Goal: Task Accomplishment & Management: Use online tool/utility

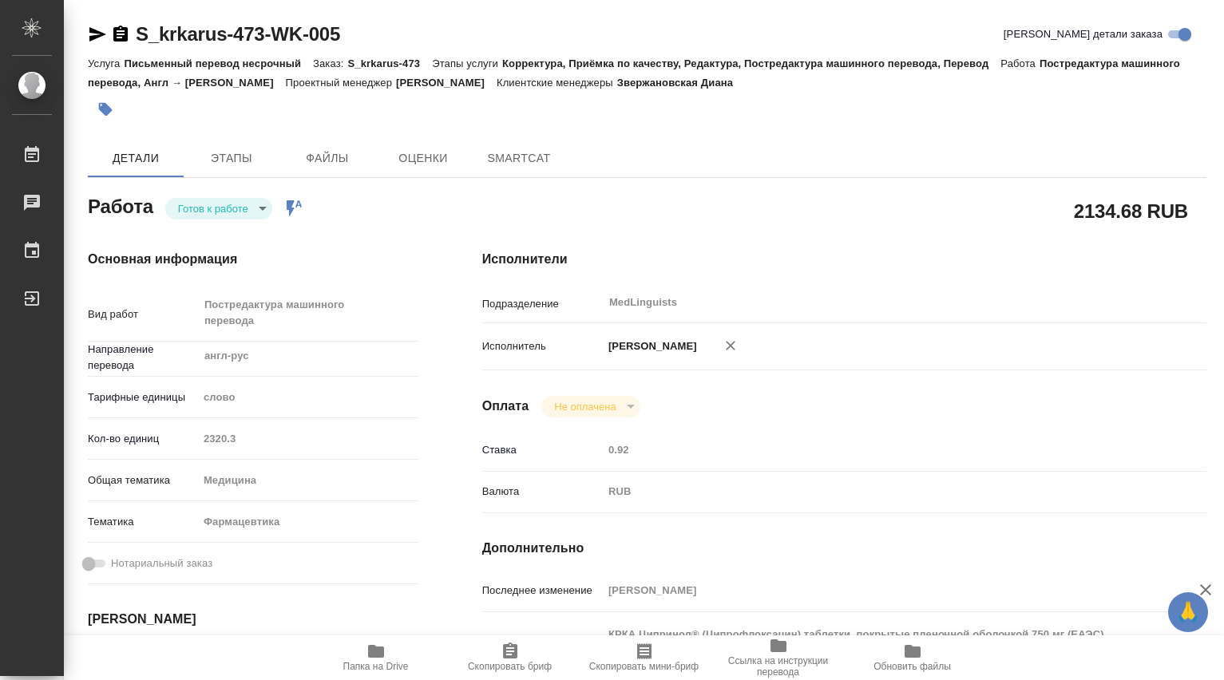
type textarea "x"
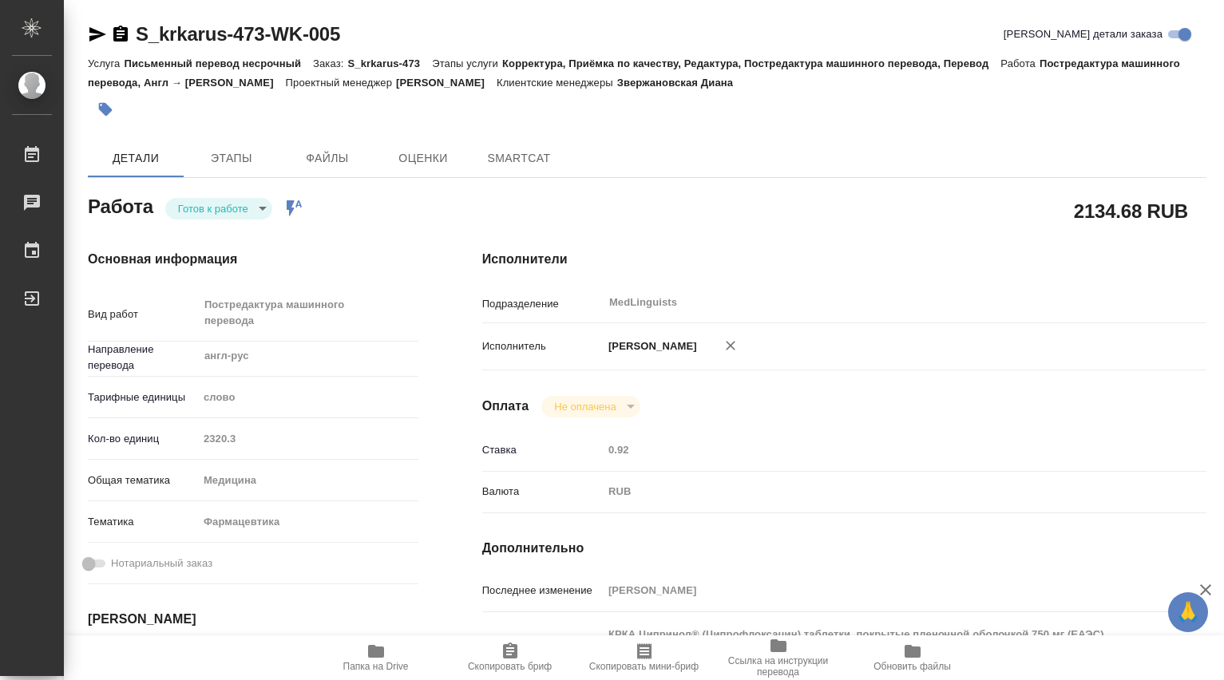
type textarea "x"
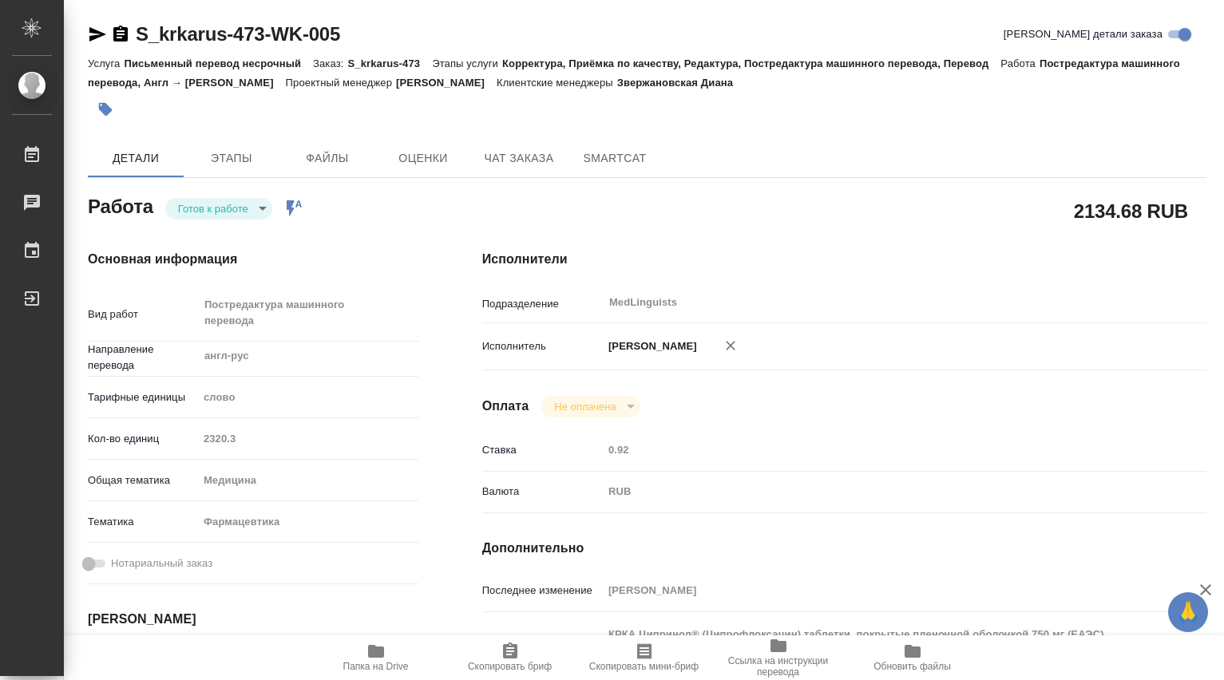
type textarea "x"
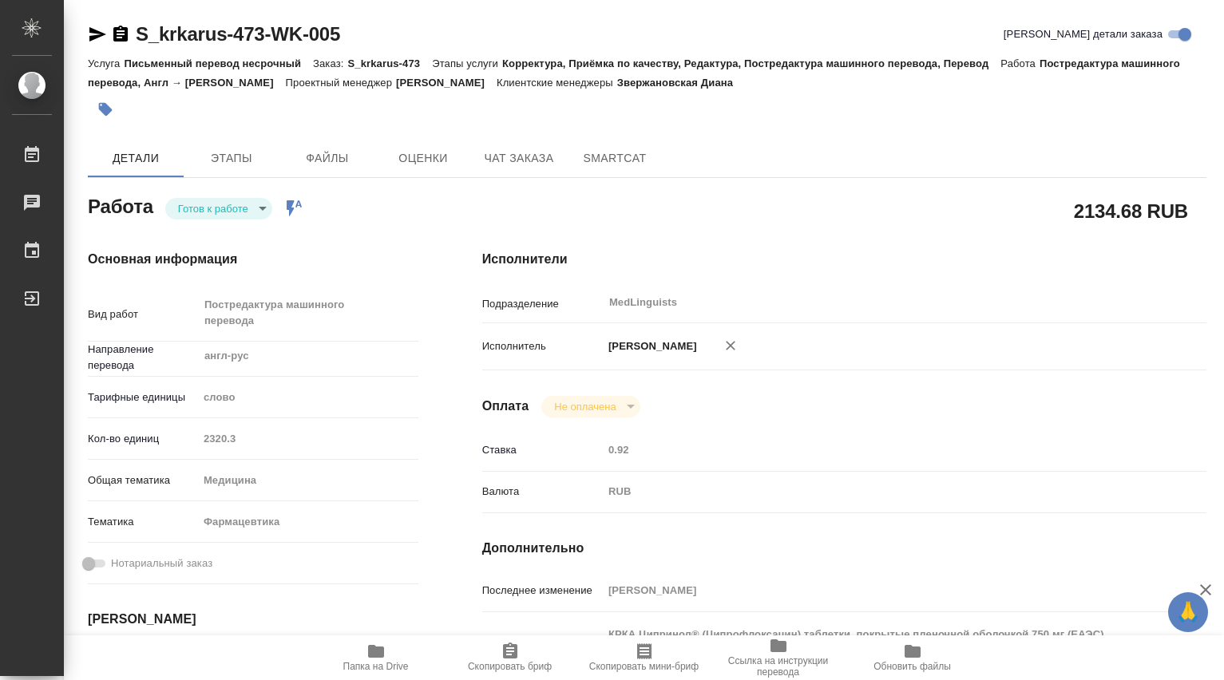
click at [265, 210] on body "🙏 .cls-1 fill:#fff; AWATERA Dmitrieva Olga Работы Чаты График Выйти S_krkarus-4…" at bounding box center [612, 340] width 1224 height 680
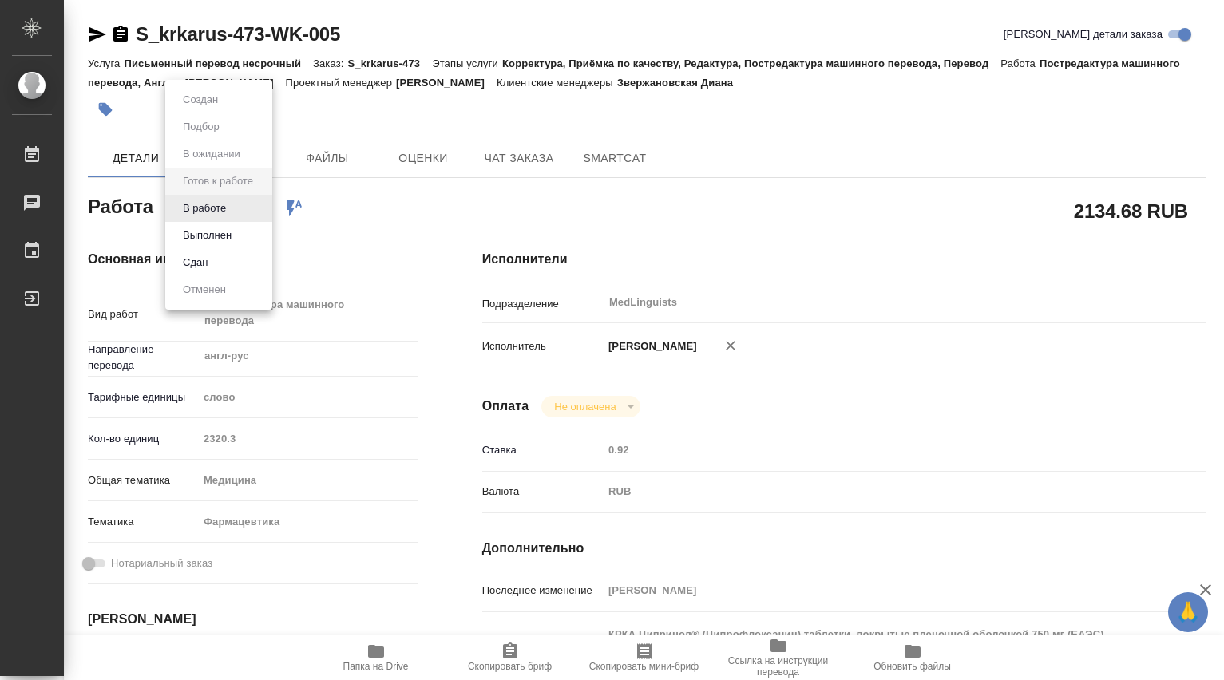
type textarea "x"
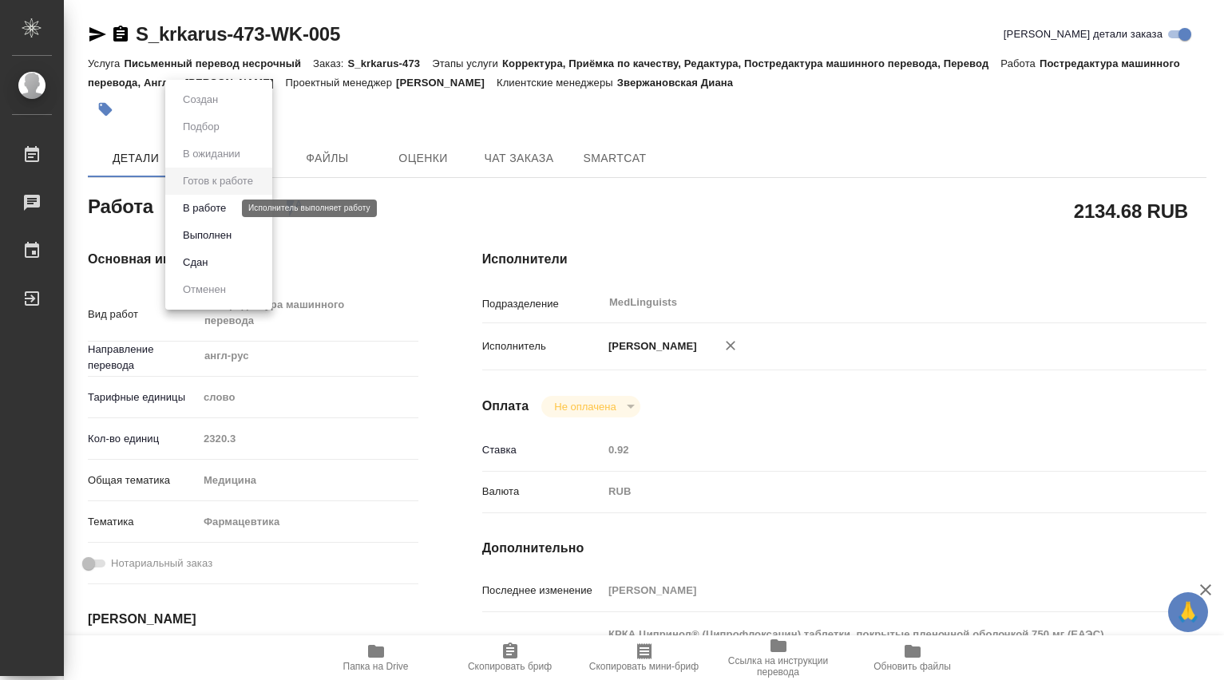
click at [218, 208] on button "В работе" at bounding box center [204, 209] width 53 height 18
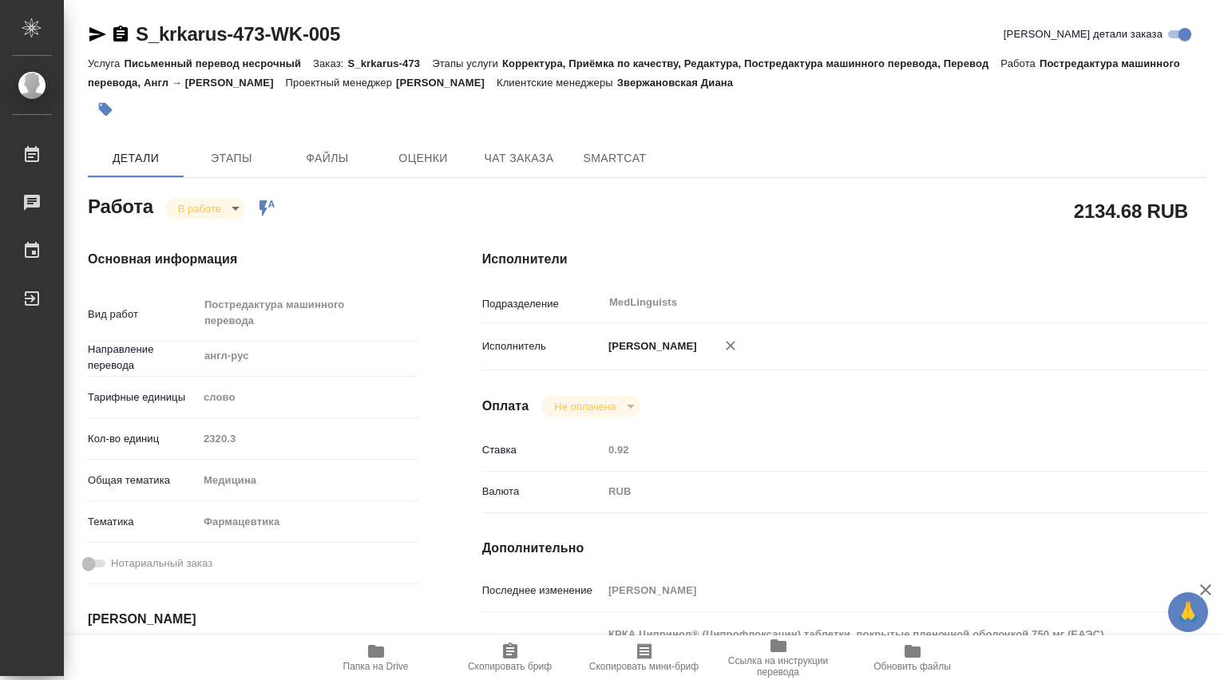
type textarea "x"
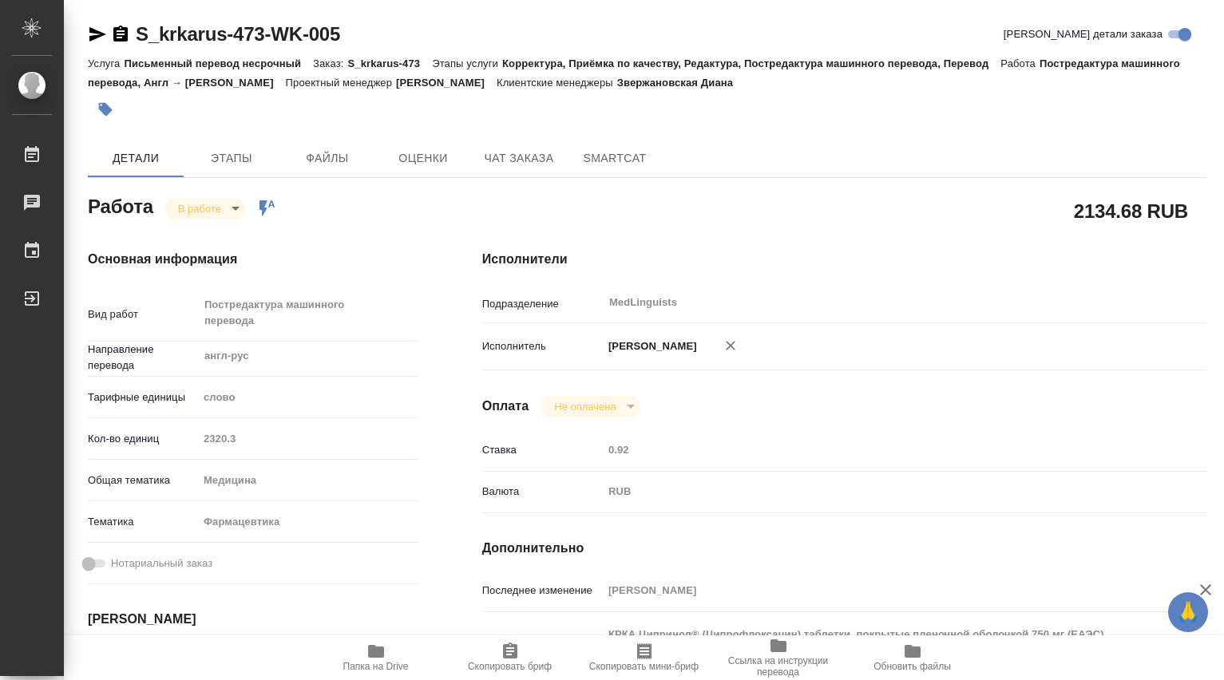
type textarea "x"
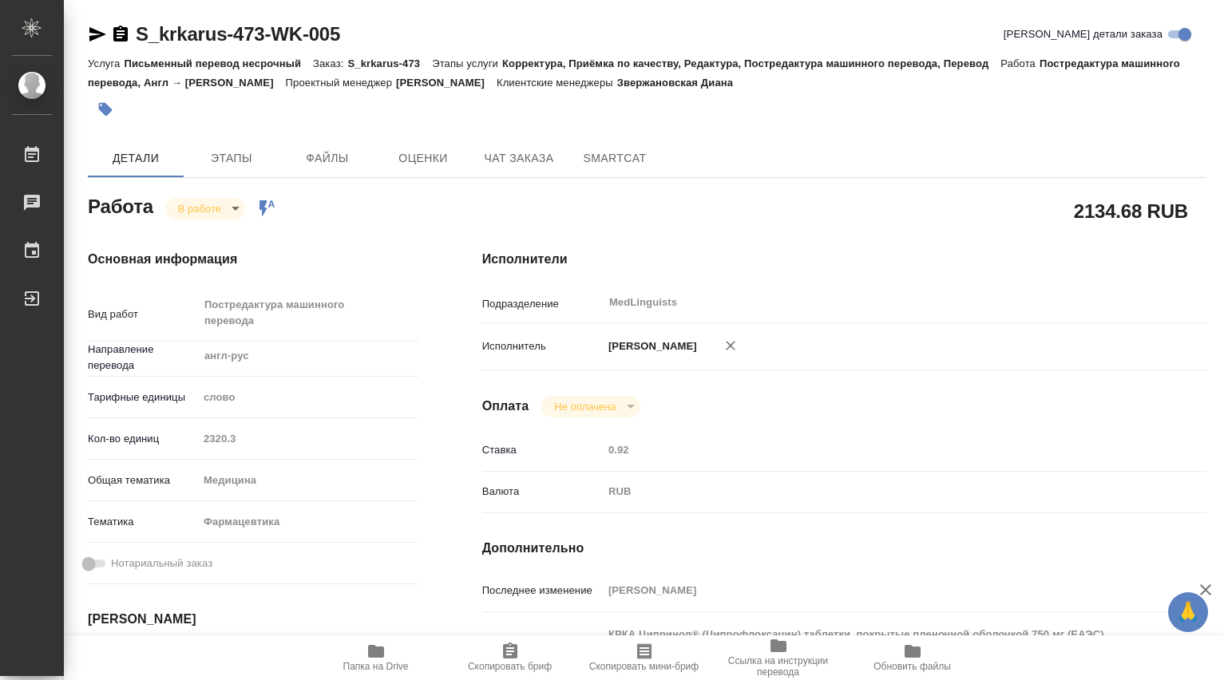
type textarea "x"
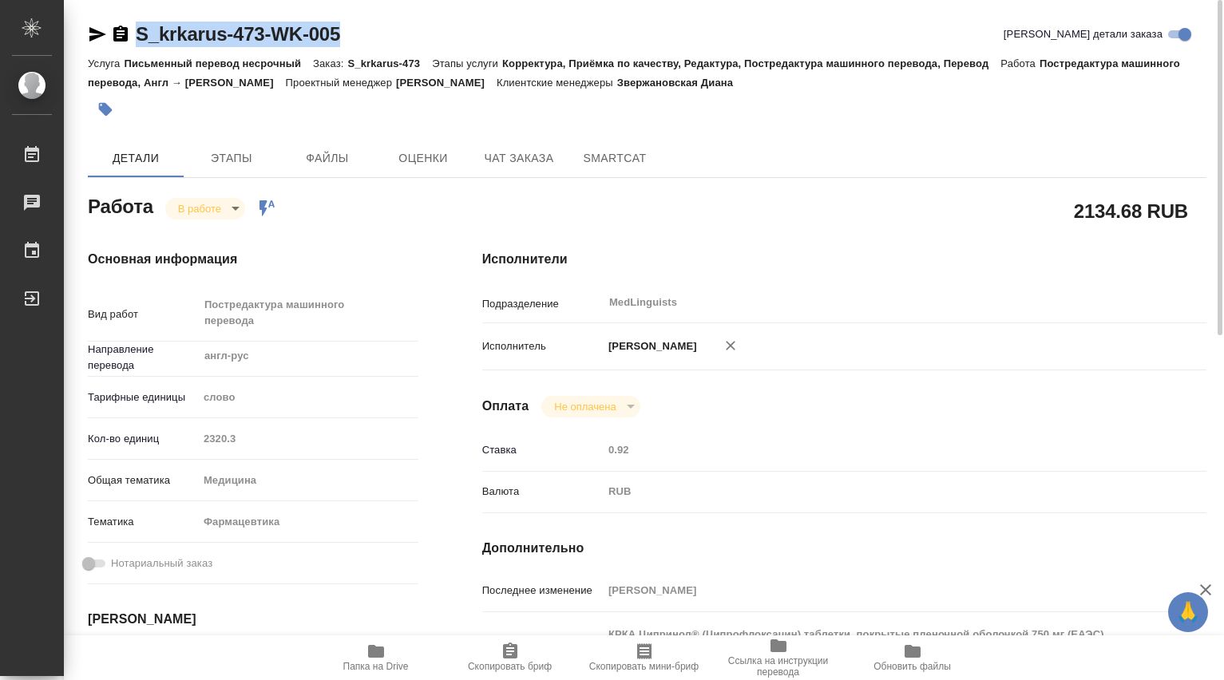
drag, startPoint x: 348, startPoint y: 36, endPoint x: 123, endPoint y: 54, distance: 225.9
click at [121, 45] on div "S_krkarus-473-WK-005 Кратко детали заказа" at bounding box center [647, 35] width 1119 height 26
copy link "S_krkarus-473-WK-005"
type textarea "x"
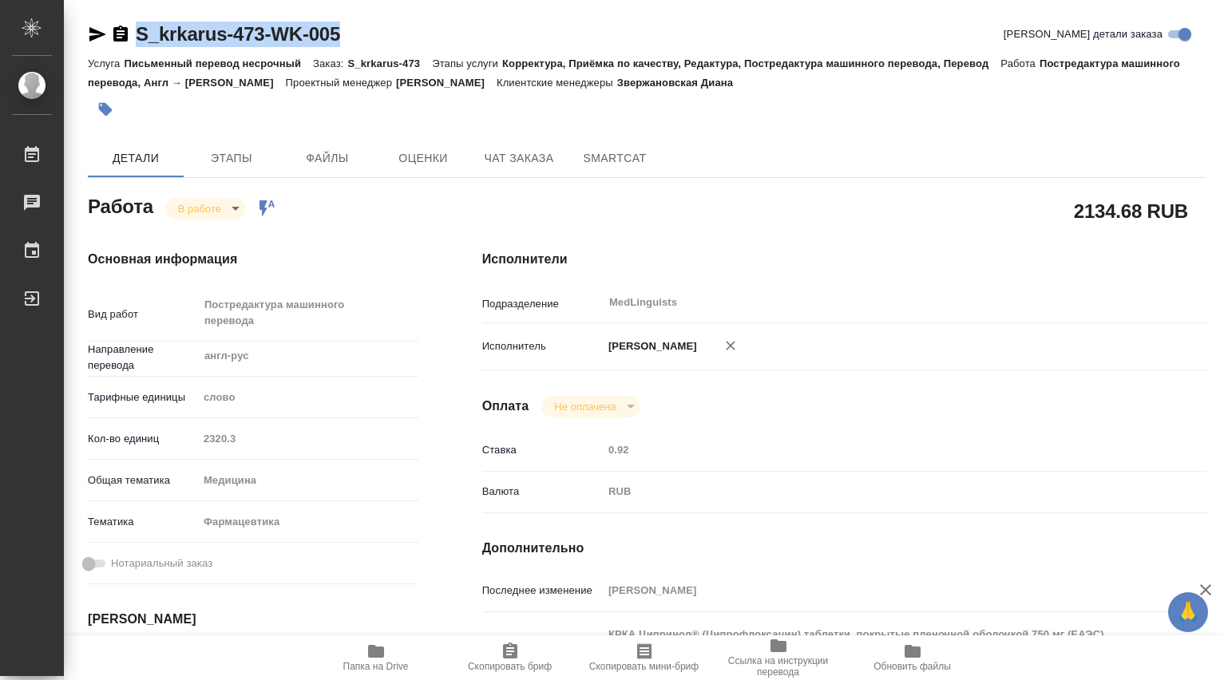
type textarea "x"
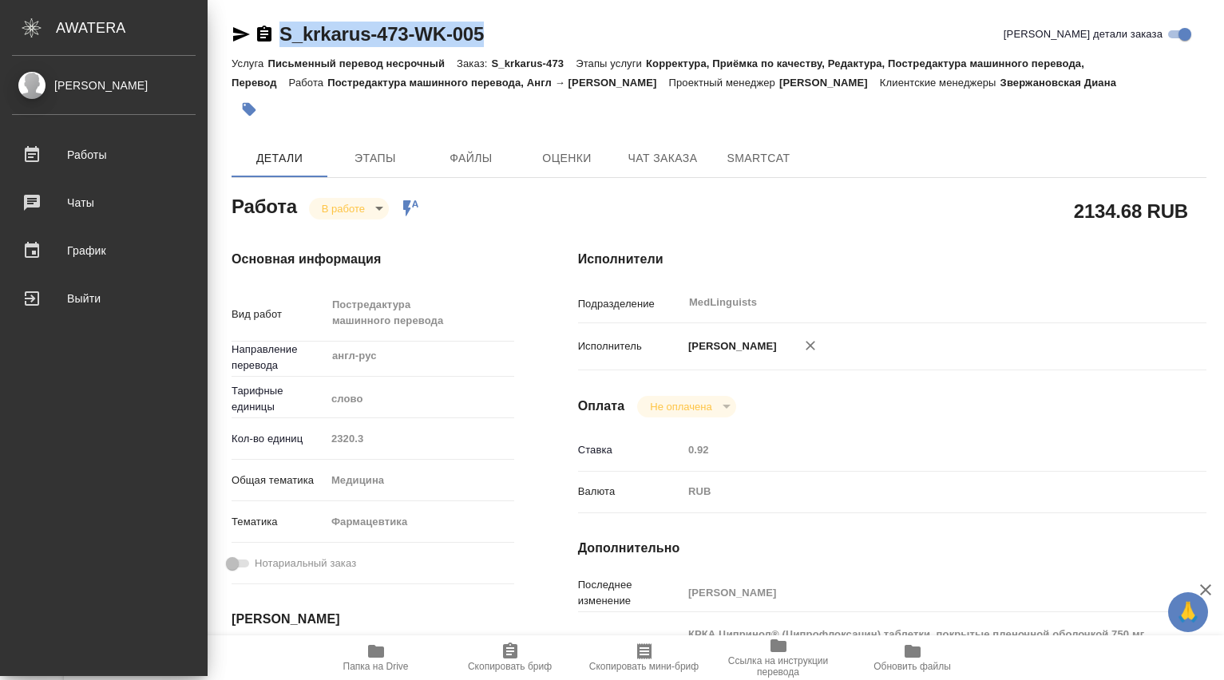
type textarea "x"
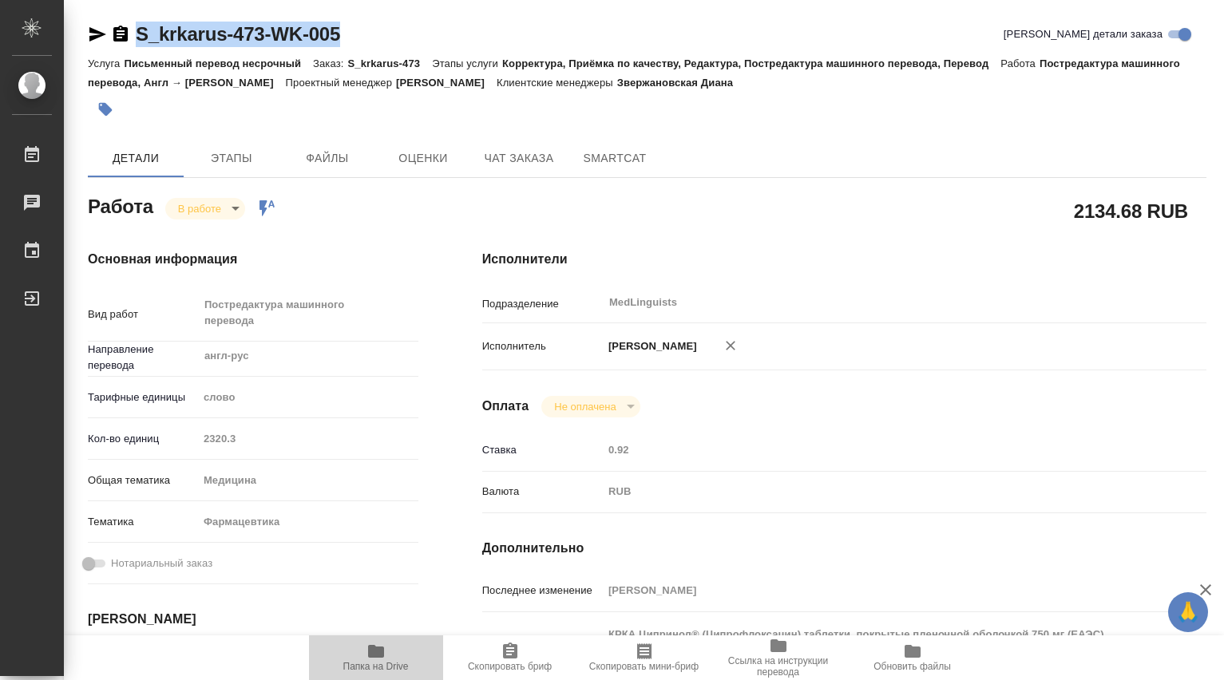
click at [379, 660] on icon "button" at bounding box center [376, 651] width 19 height 19
type textarea "x"
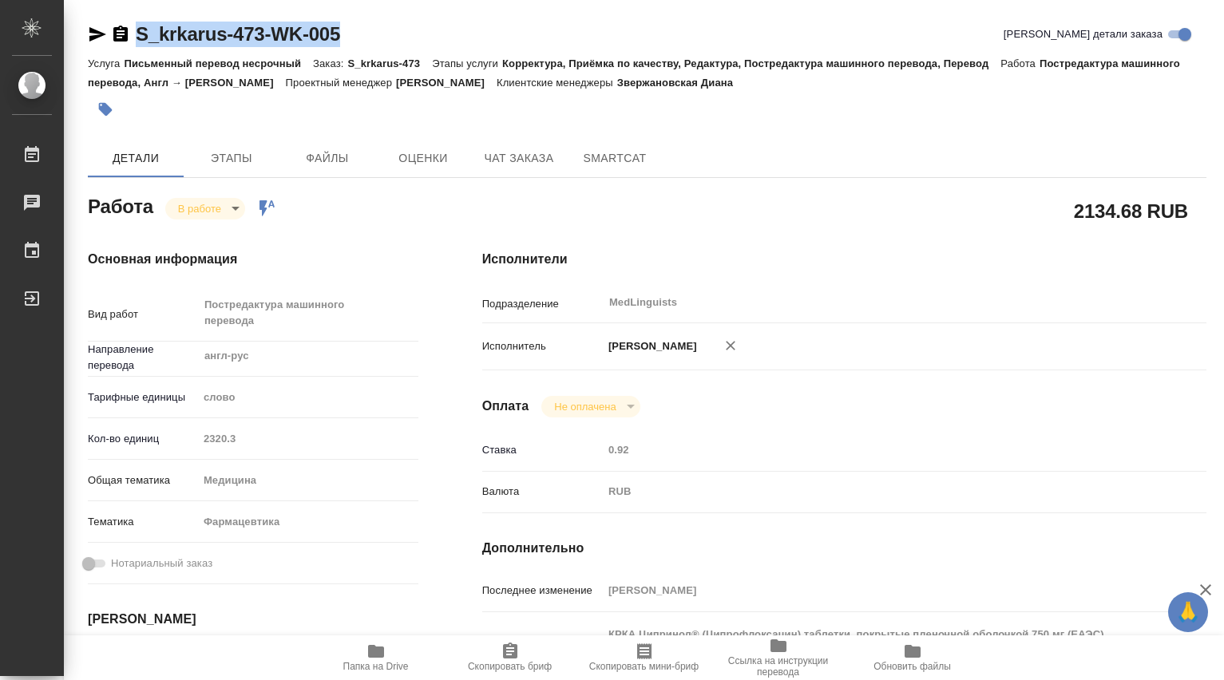
type textarea "x"
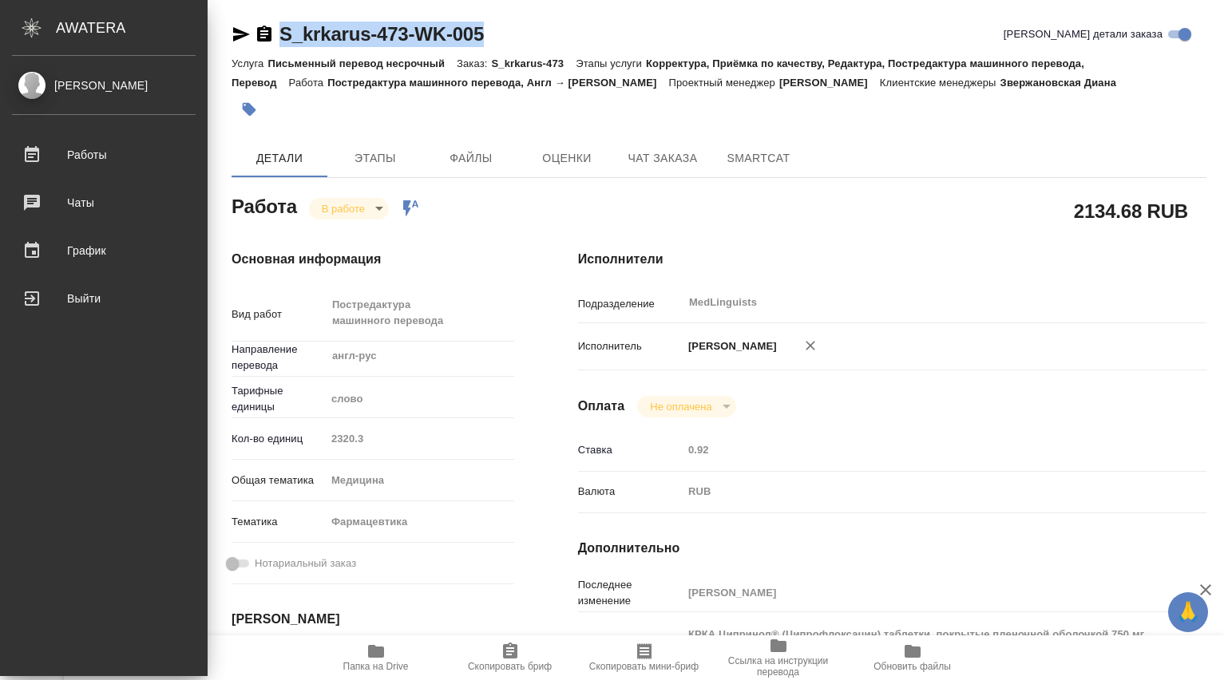
type textarea "x"
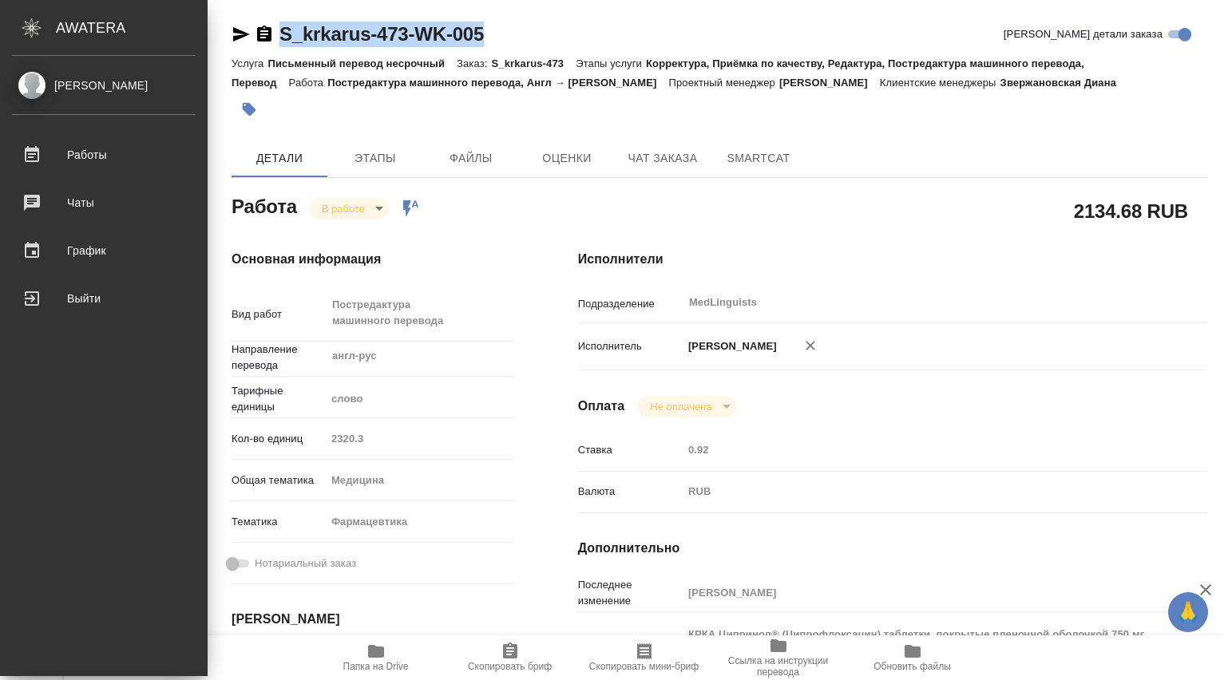
type textarea "x"
